Goal: Find specific page/section

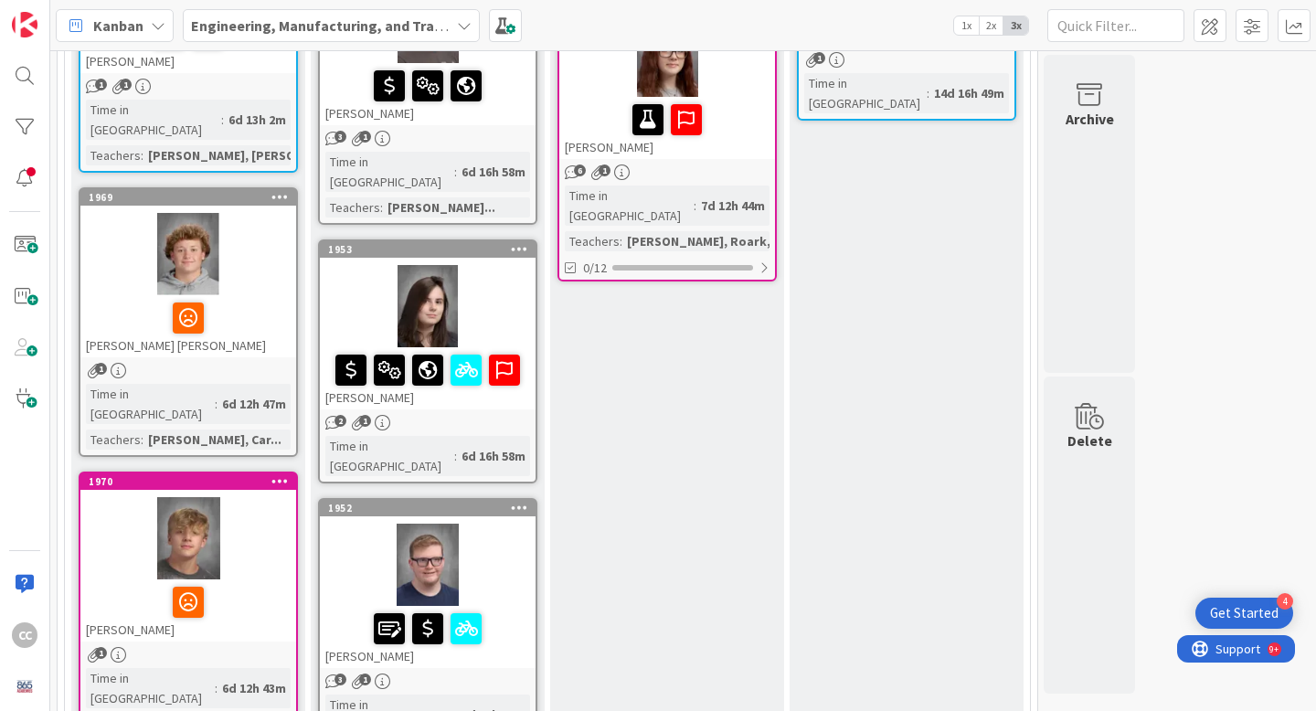
scroll to position [674, 0]
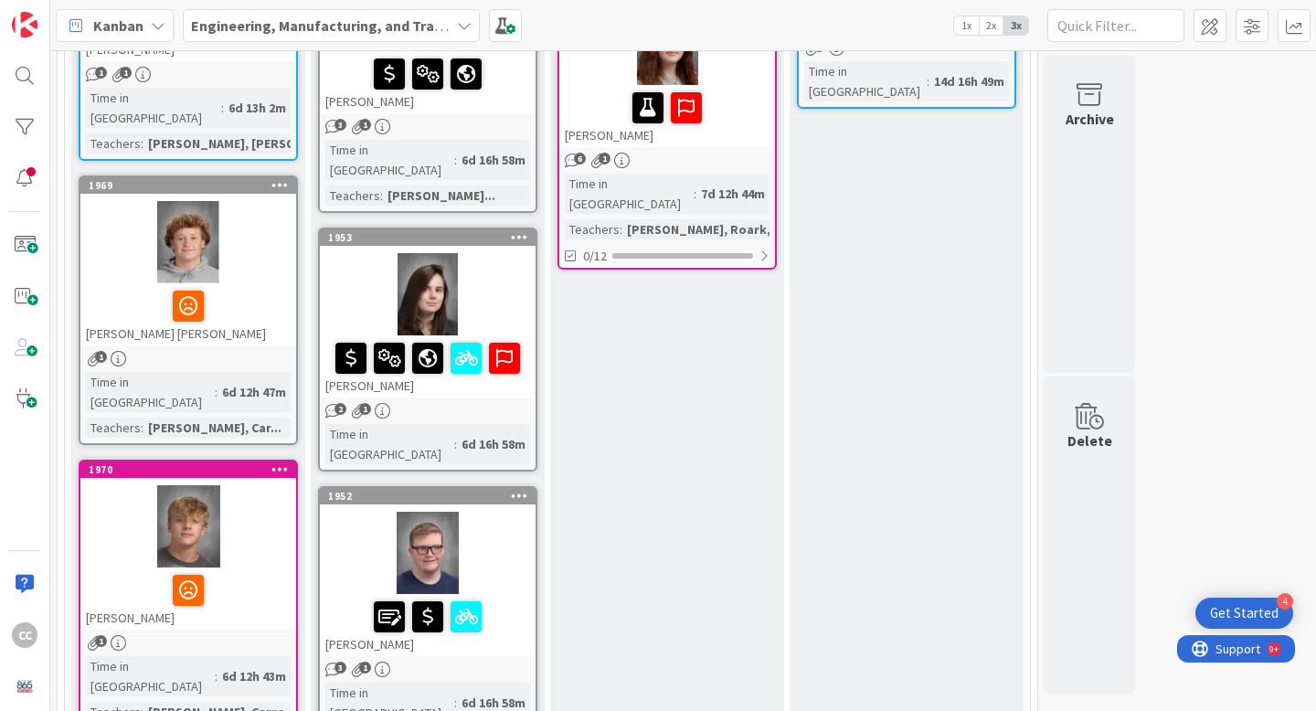
click at [278, 238] on div at bounding box center [188, 242] width 216 height 82
click at [252, 283] on div "[PERSON_NAME] [PERSON_NAME]" at bounding box center [188, 314] width 216 height 62
click at [190, 177] on div "1969" at bounding box center [188, 185] width 216 height 16
click at [213, 240] on div at bounding box center [188, 242] width 216 height 82
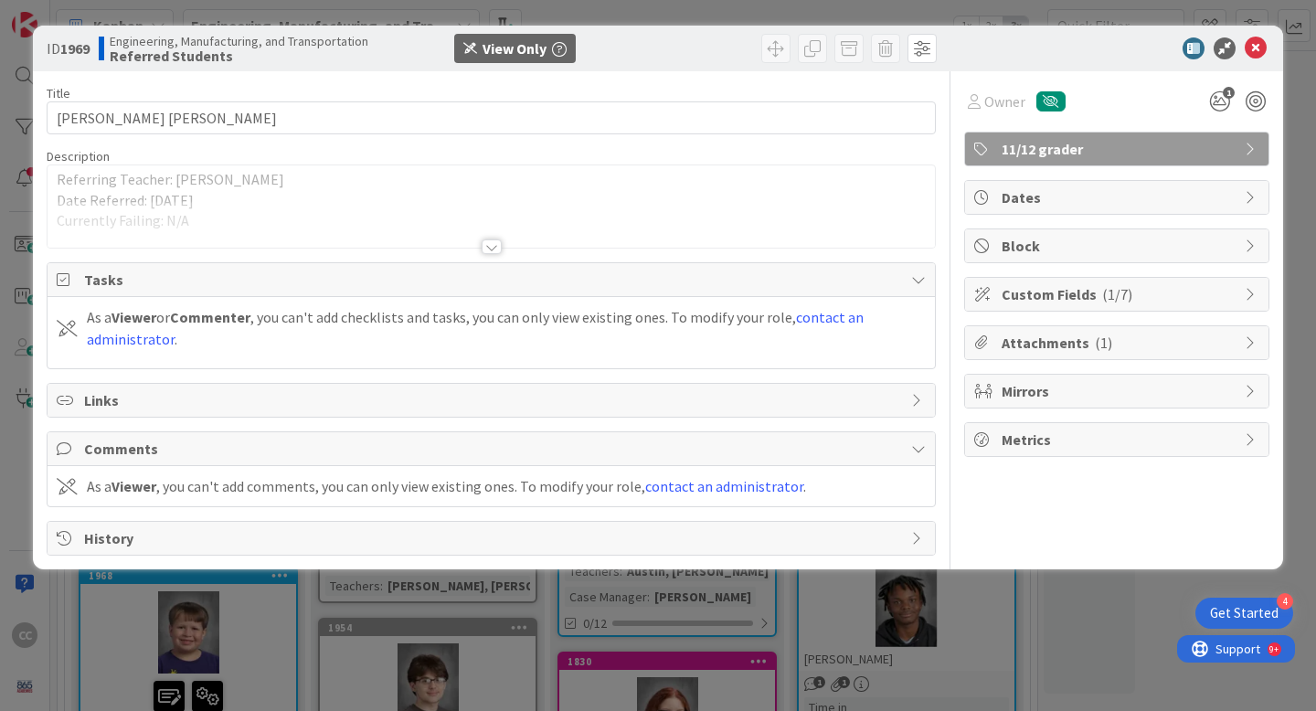
click at [490, 242] on div at bounding box center [492, 246] width 20 height 15
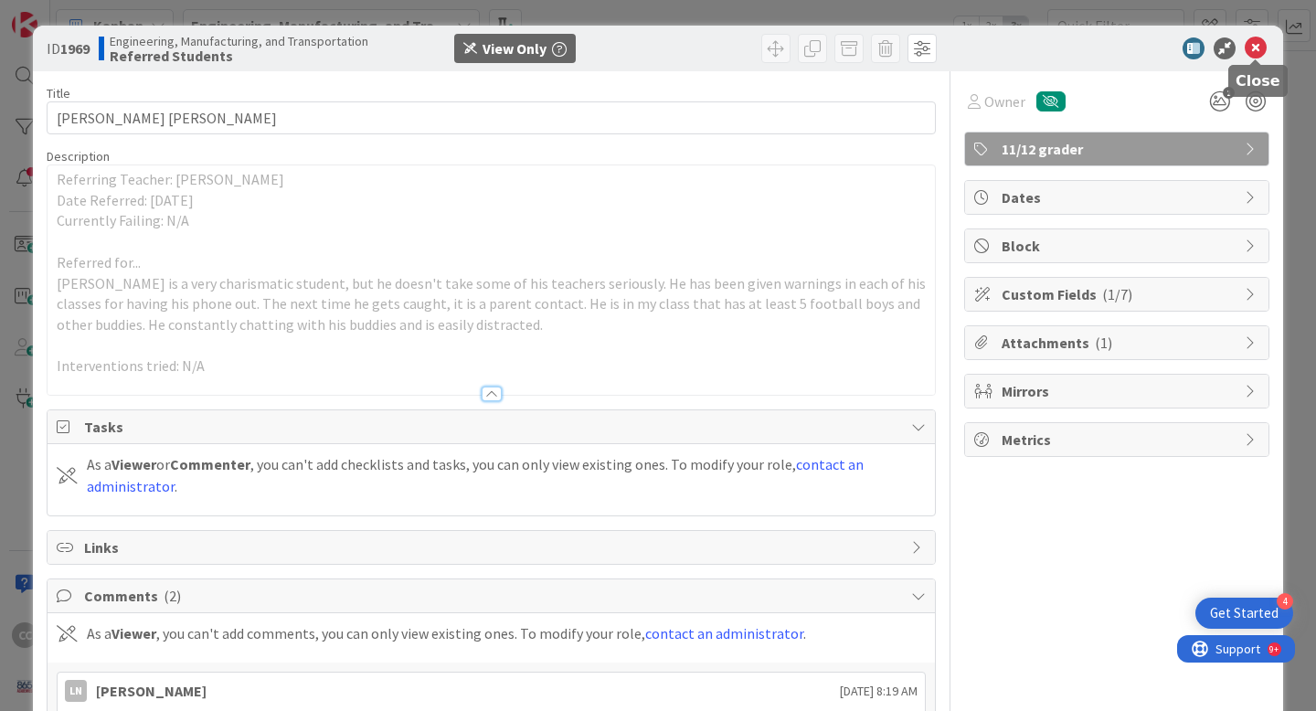
click at [1254, 49] on icon at bounding box center [1256, 48] width 22 height 22
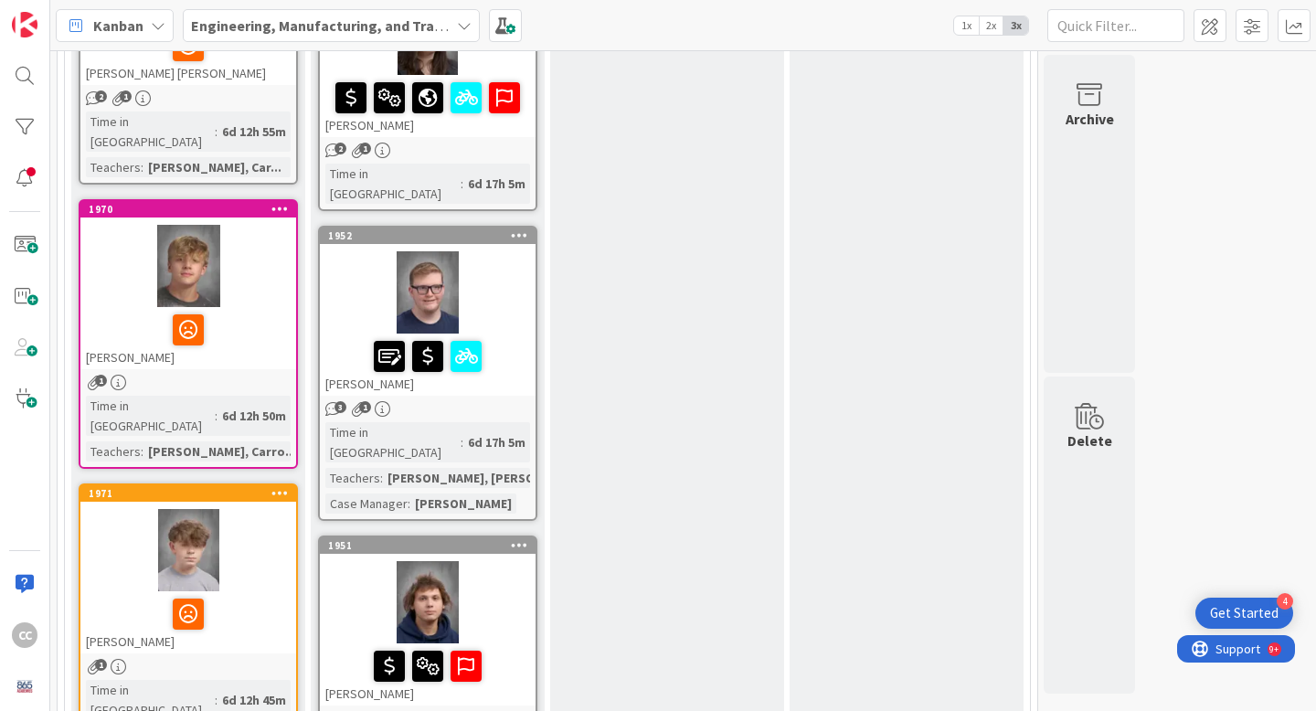
scroll to position [938, 0]
